Goal: Task Accomplishment & Management: Manage account settings

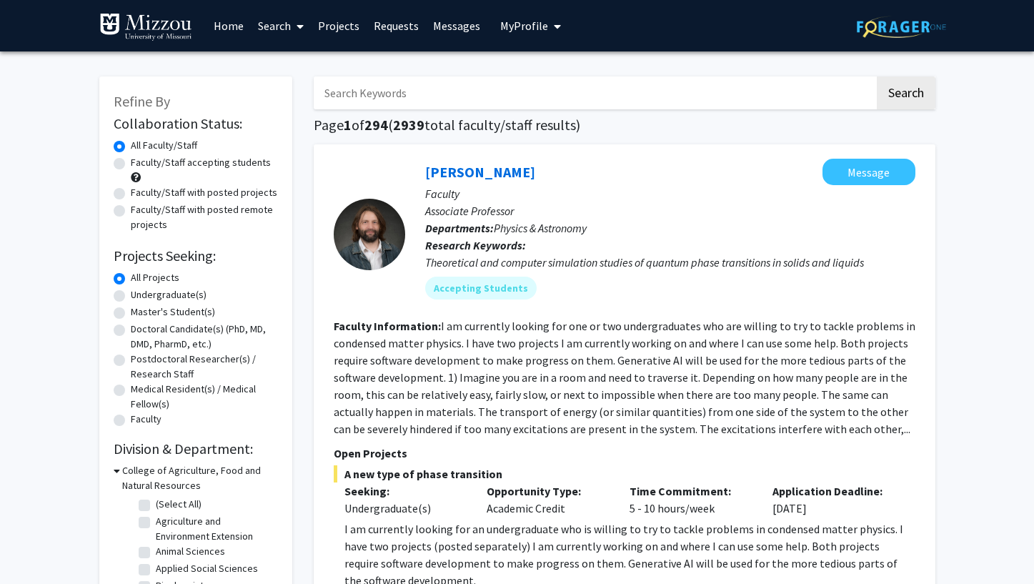
click at [367, 94] on input "Search Keywords" at bounding box center [594, 92] width 561 height 33
type input "[PERSON_NAME]"
click at [877, 76] on button "Search" at bounding box center [906, 92] width 59 height 33
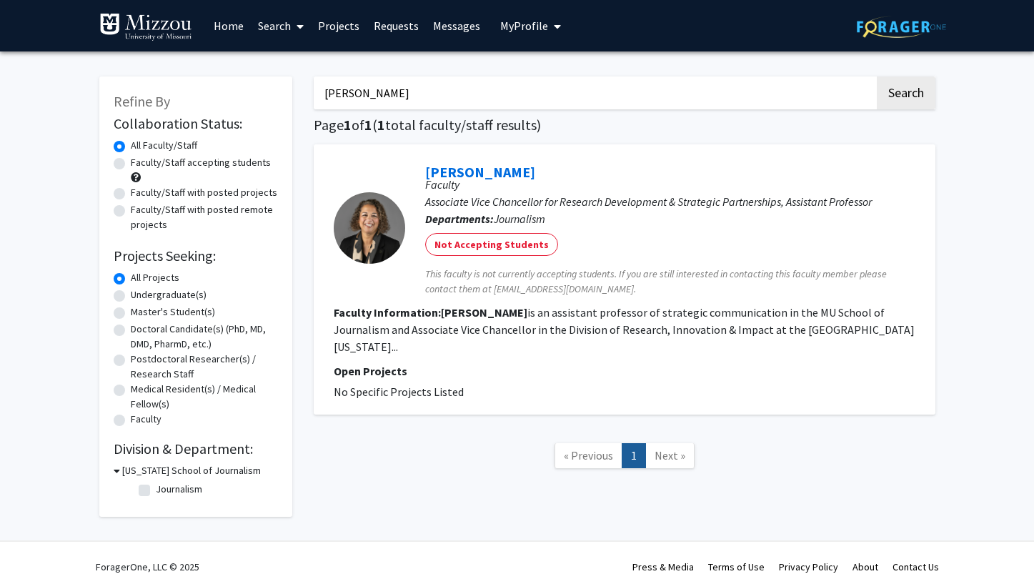
click at [510, 30] on span "My Profile" at bounding box center [524, 26] width 48 height 14
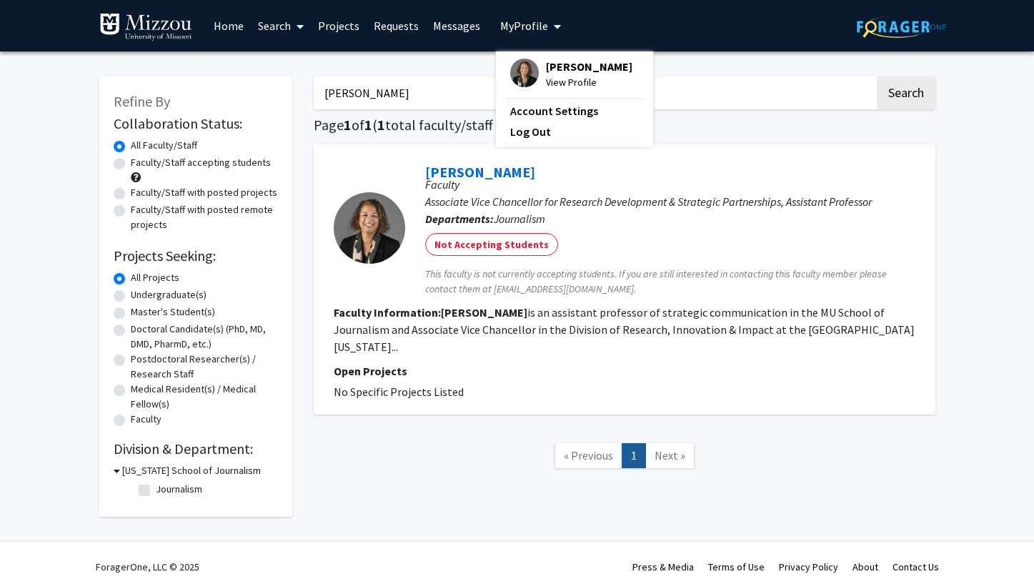
click at [547, 64] on span "[PERSON_NAME]" at bounding box center [589, 67] width 86 height 16
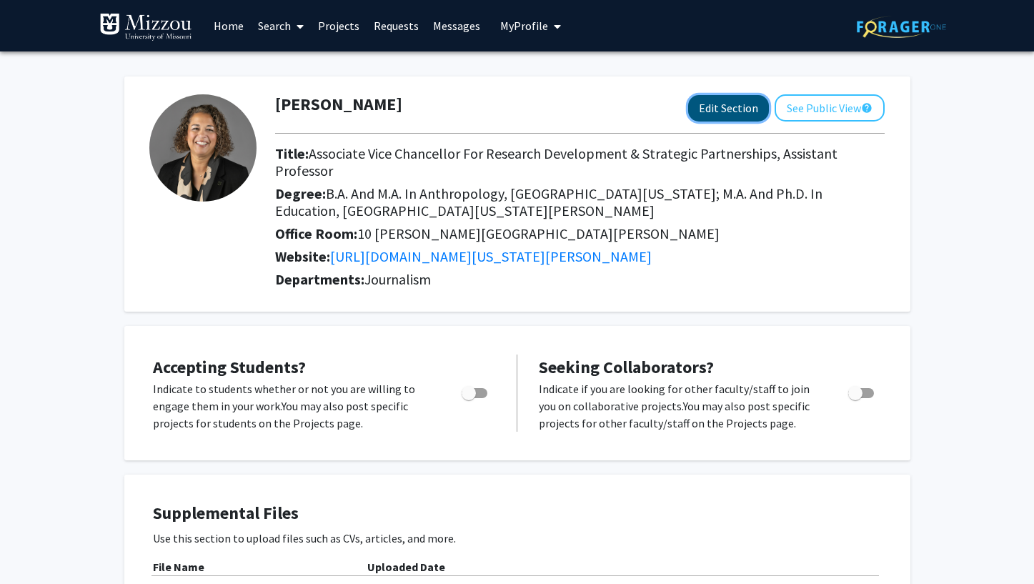
click at [702, 104] on button "Edit Section" at bounding box center [728, 108] width 81 height 26
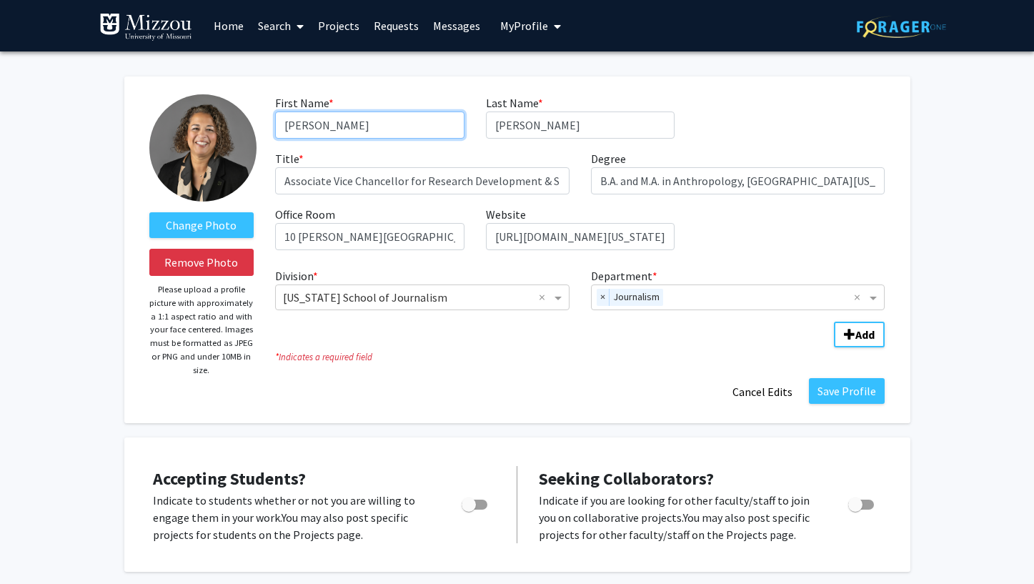
click at [392, 124] on input "[PERSON_NAME]" at bounding box center [369, 124] width 189 height 27
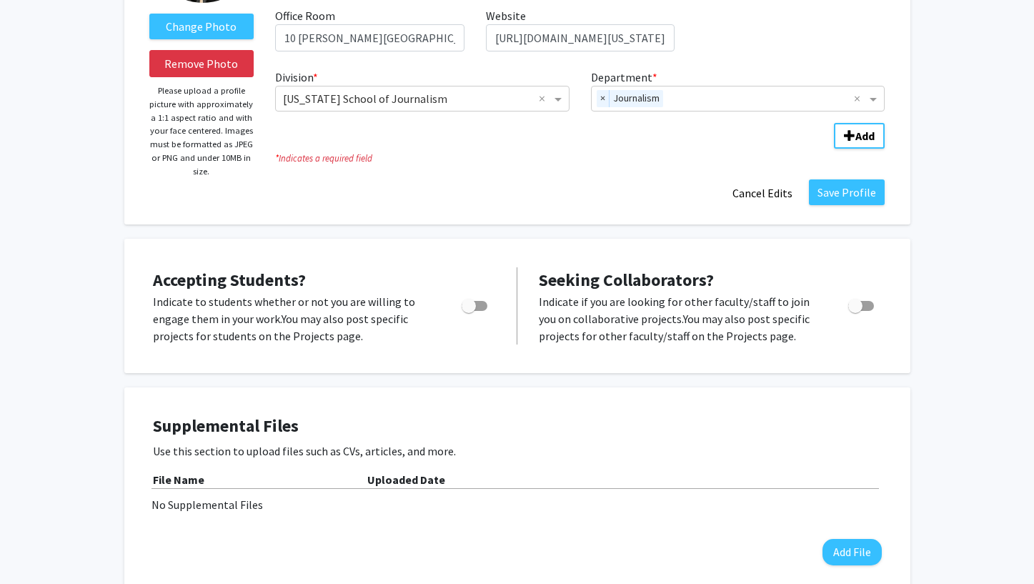
scroll to position [199, 0]
type input "[PERSON_NAME]"
click at [826, 190] on button "Save Profile" at bounding box center [847, 192] width 76 height 26
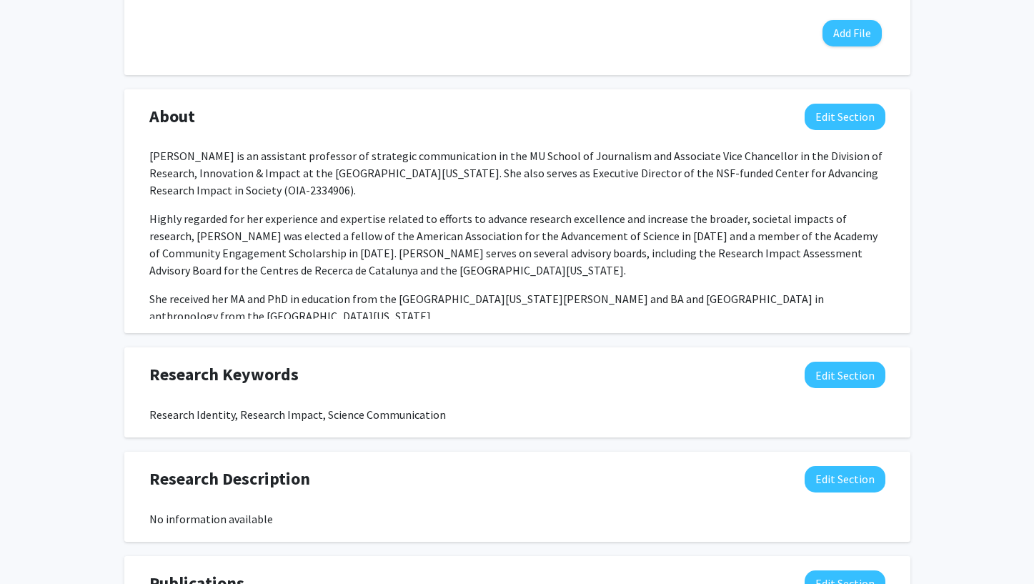
scroll to position [610, 0]
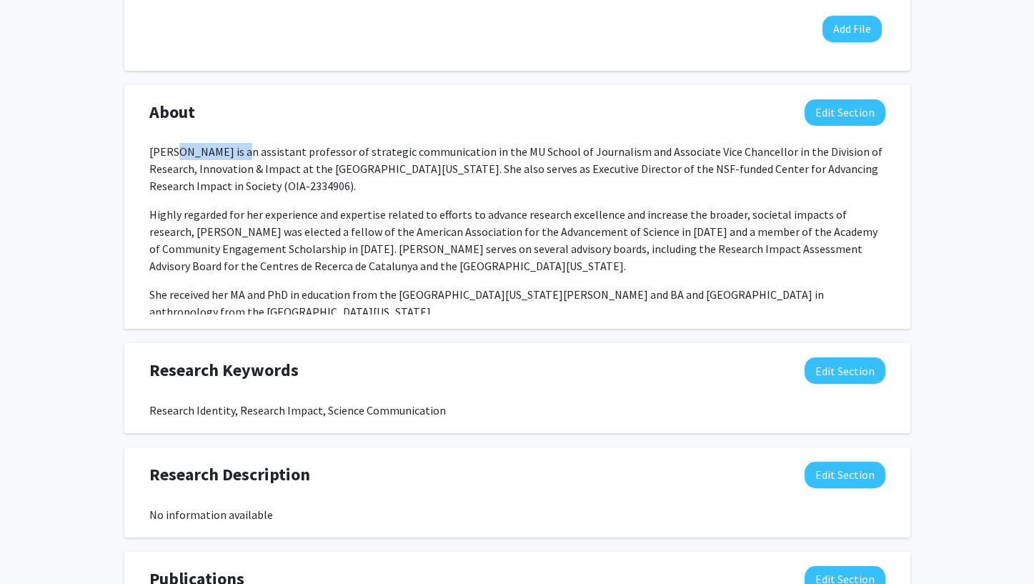
drag, startPoint x: 246, startPoint y: 152, endPoint x: 635, endPoint y: 77, distance: 395.8
click at [173, 151] on p "[PERSON_NAME] is an assistant professor of strategic communication in the MU Sc…" at bounding box center [517, 168] width 736 height 51
click at [849, 111] on button "Edit Section" at bounding box center [845, 112] width 81 height 26
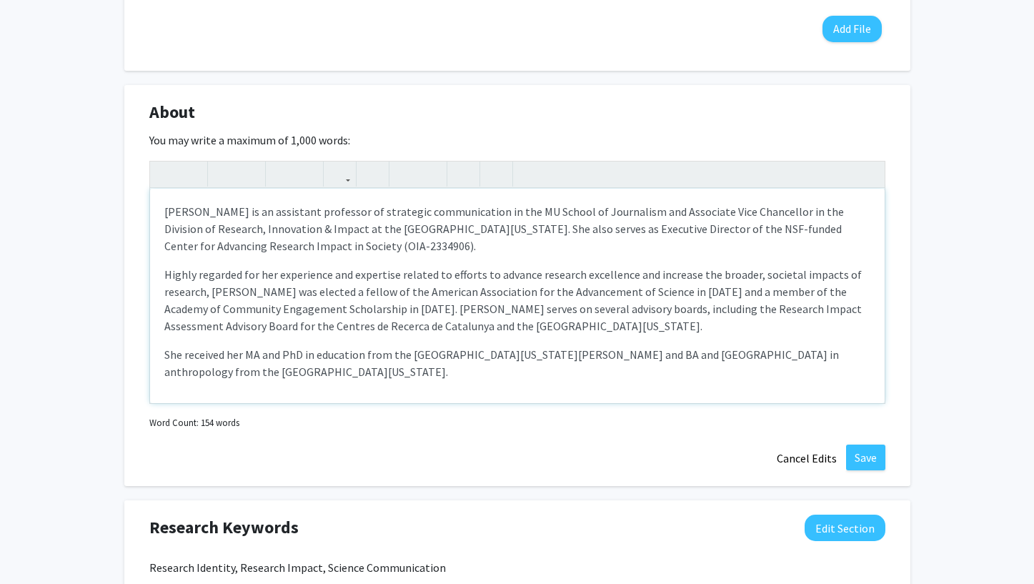
click at [259, 211] on p "[PERSON_NAME] is an assistant professor of strategic communication in the MU Sc…" at bounding box center [517, 228] width 706 height 51
drag, startPoint x: 259, startPoint y: 211, endPoint x: 188, endPoint y: 210, distance: 70.8
click at [188, 210] on p "[PERSON_NAME] is an assistant professor of strategic communication in the MU Sc…" at bounding box center [517, 228] width 706 height 51
type textarea "<p>[PERSON_NAME] is an assistant professor of strategic communication in the MU…"
click at [859, 454] on button "Save" at bounding box center [865, 458] width 39 height 26
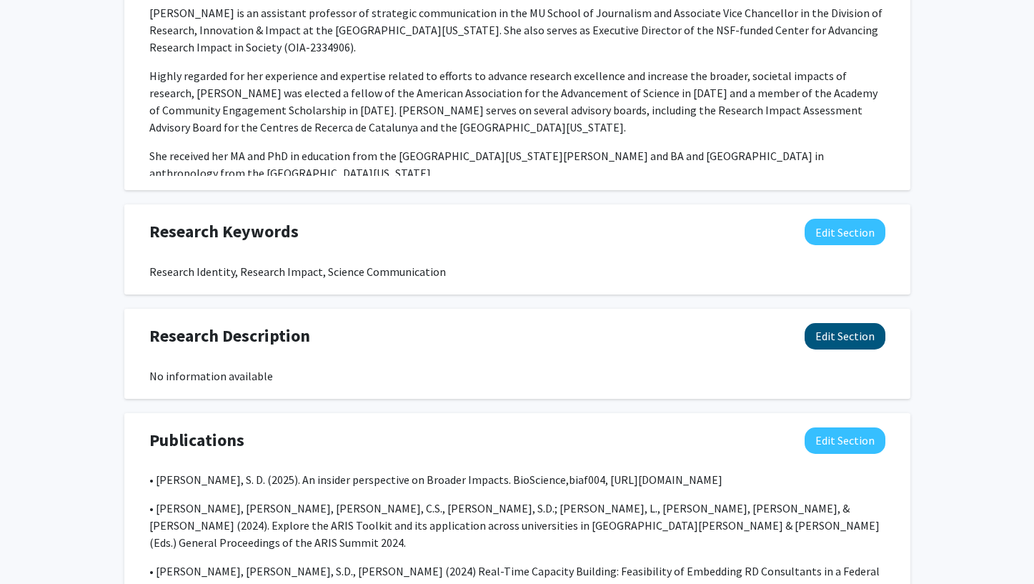
scroll to position [747, 0]
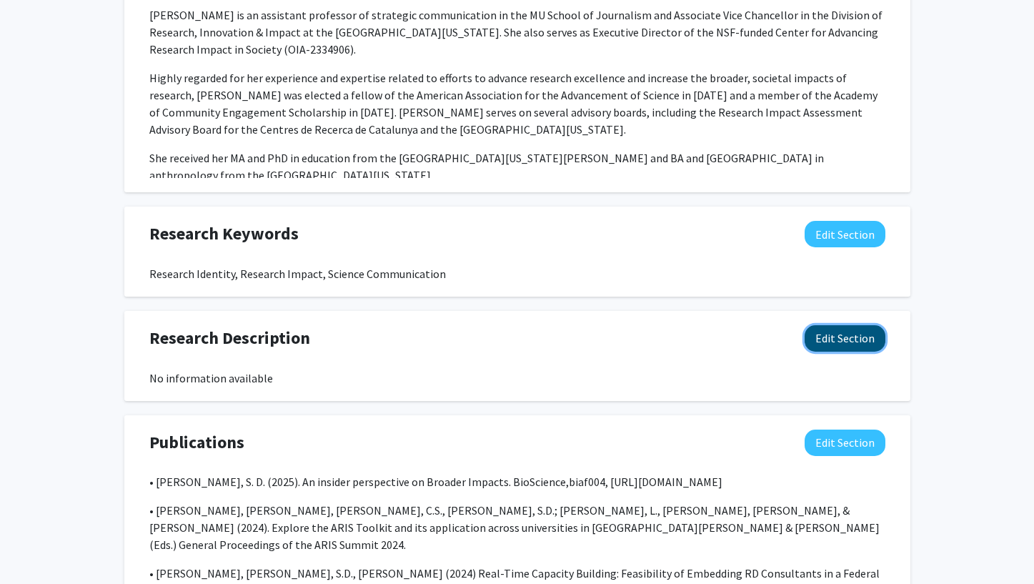
click at [862, 342] on button "Edit Section" at bounding box center [845, 338] width 81 height 26
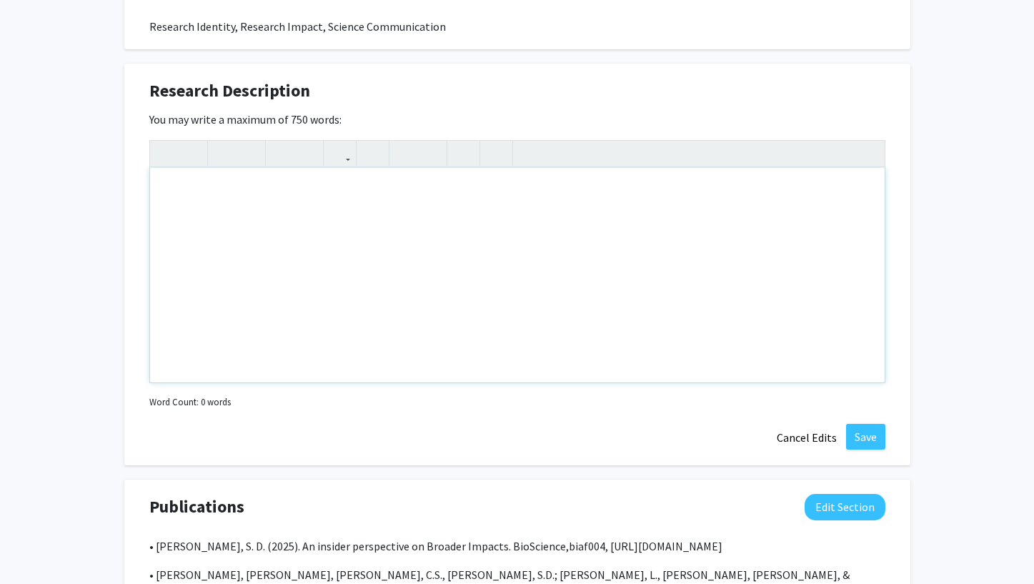
scroll to position [996, 0]
click at [867, 432] on button "Save" at bounding box center [865, 435] width 39 height 26
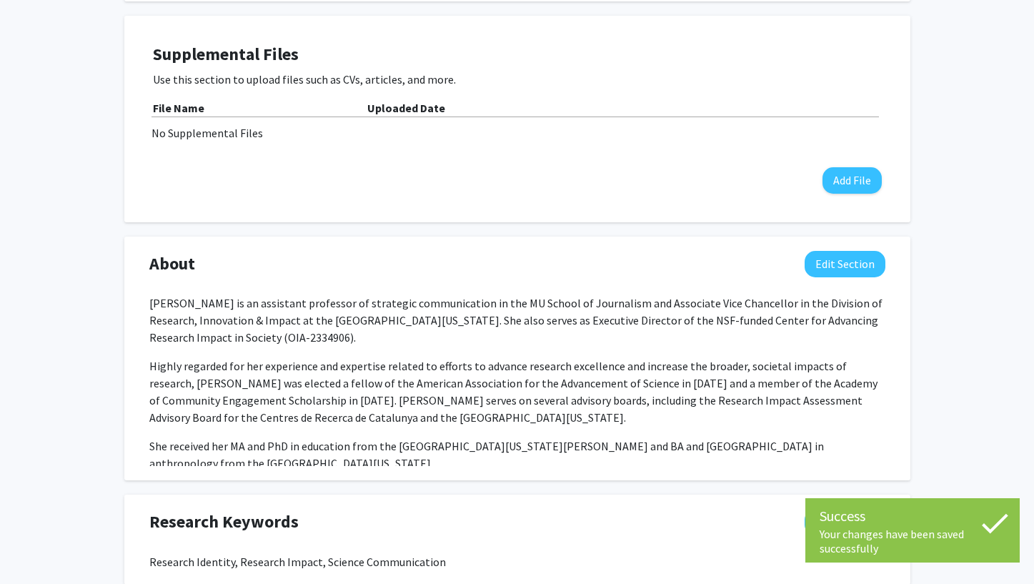
scroll to position [0, 0]
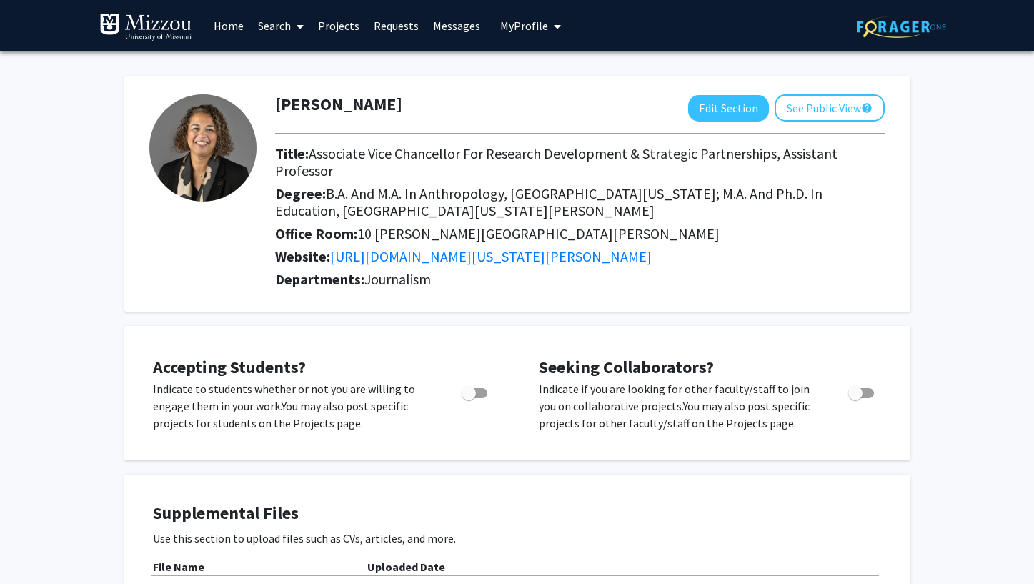
click at [307, 23] on link "Search" at bounding box center [281, 26] width 60 height 50
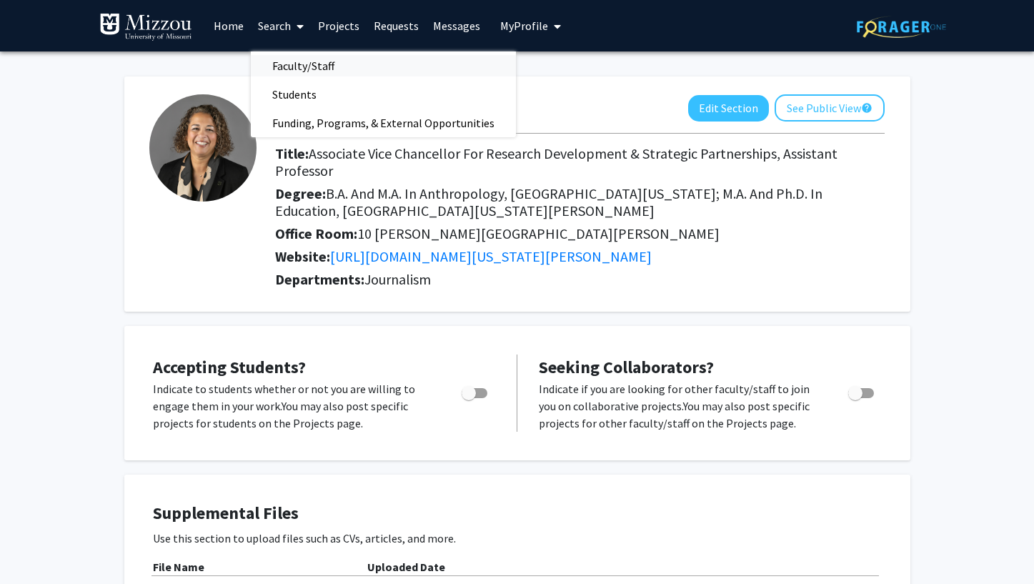
click at [284, 53] on span "Faculty/Staff" at bounding box center [303, 65] width 105 height 29
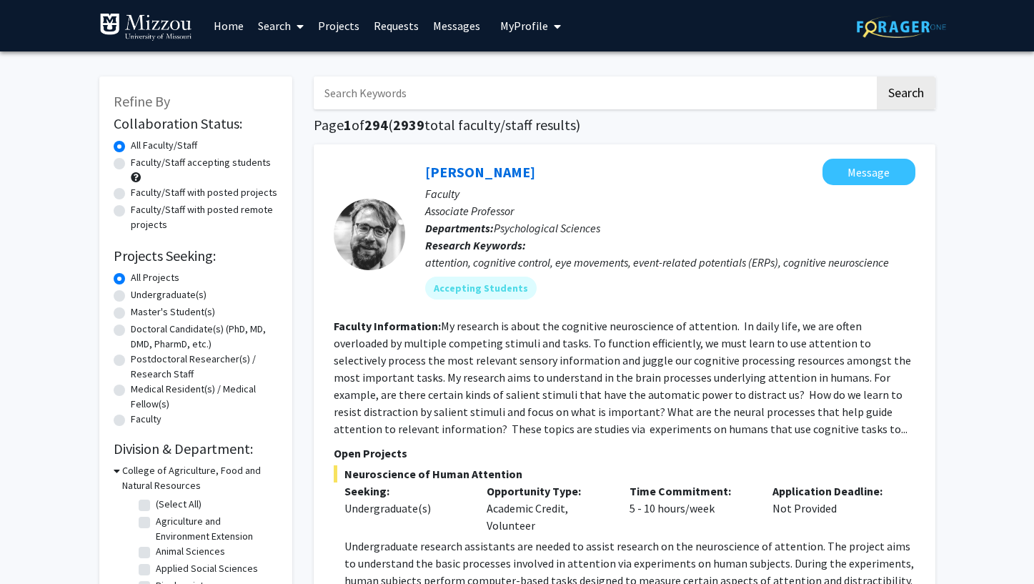
click at [373, 92] on input "Search Keywords" at bounding box center [594, 92] width 561 height 33
type input "[PERSON_NAME]"
click at [877, 76] on button "Search" at bounding box center [906, 92] width 59 height 33
